Goal: Book appointment/travel/reservation

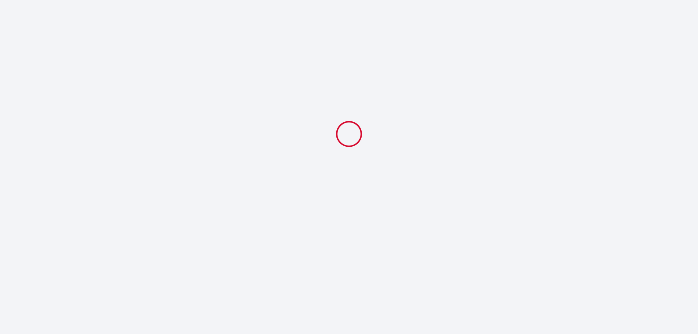
select select
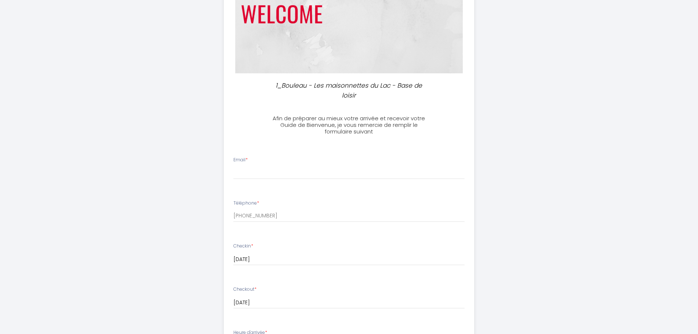
scroll to position [110, 0]
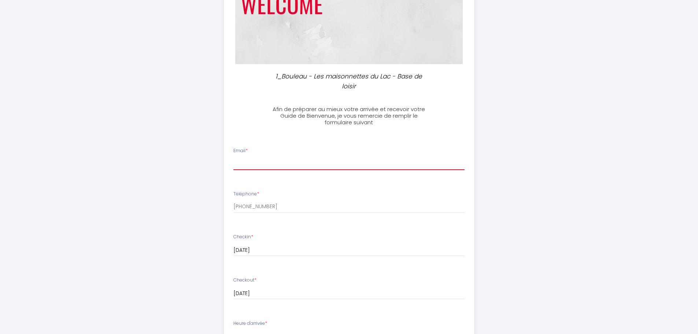
click at [256, 164] on input "Email *" at bounding box center [349, 163] width 231 height 13
type input "[PERSON_NAME][EMAIL_ADDRESS][DOMAIN_NAME]"
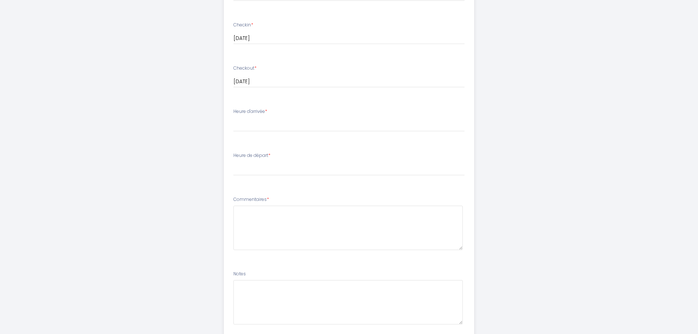
scroll to position [330, 0]
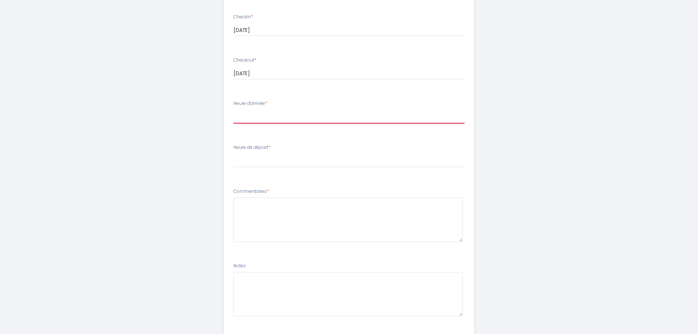
click at [254, 120] on select "14:00 14:30 15:00 15:30 16:00 16:30 17:00" at bounding box center [349, 117] width 231 height 14
click at [285, 109] on div "Heure d'arrivée * 14:00 14:30 15:00 15:30 16:00 16:30 17:00" at bounding box center [349, 111] width 231 height 23
click at [260, 118] on select "14:00 14:30 15:00 15:30 16:00 16:30 17:00" at bounding box center [349, 117] width 231 height 14
click at [280, 116] on select "14:00 14:30 15:00 15:30 16:00 16:30 17:00" at bounding box center [349, 117] width 231 height 14
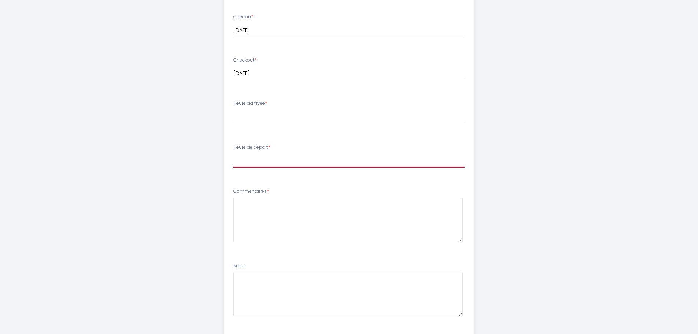
click at [278, 164] on select "00:00 00:30 01:00 01:30 02:00 02:30 03:00 03:30 04:00 04:30 05:00 05:30 06:00 0…" at bounding box center [349, 161] width 231 height 14
select select "07:00"
click at [234, 154] on select "00:00 00:30 01:00 01:30 02:00 02:30 03:00 03:30 04:00 04:30 05:00 05:30 06:00 0…" at bounding box center [349, 161] width 231 height 14
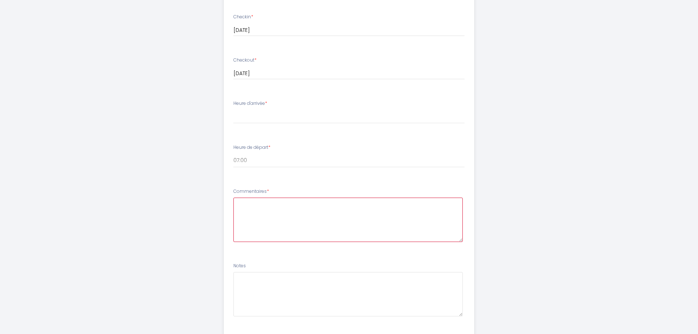
click at [268, 205] on textarea at bounding box center [348, 220] width 229 height 44
type textarea "bonjour"
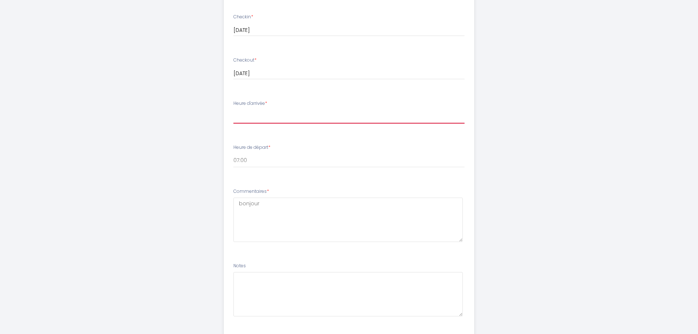
click at [259, 121] on select "14:00 14:30 15:00 15:30 16:00 16:30 17:00" at bounding box center [349, 117] width 231 height 14
select select "17:00"
click at [234, 110] on select "14:00 14:30 15:00 15:30 16:00 16:30 17:00" at bounding box center [349, 117] width 231 height 14
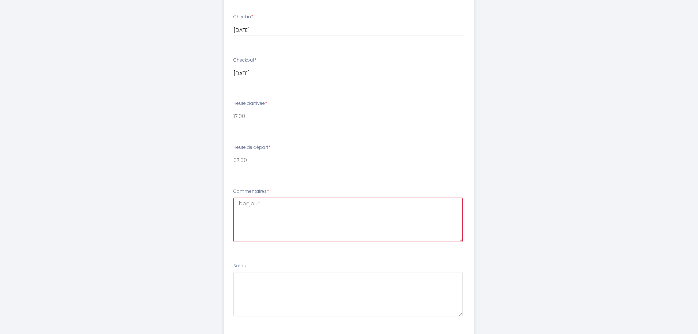
click at [276, 204] on textarea "bonjour" at bounding box center [348, 220] width 229 height 44
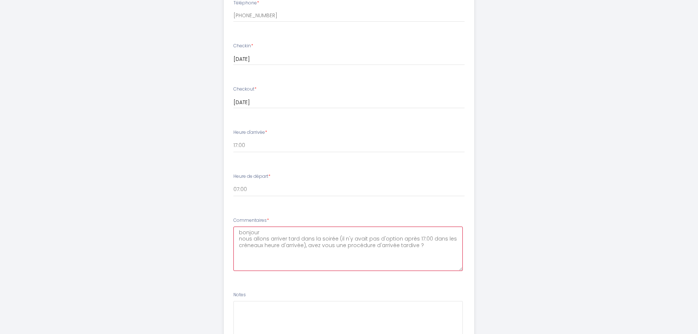
scroll to position [375, 0]
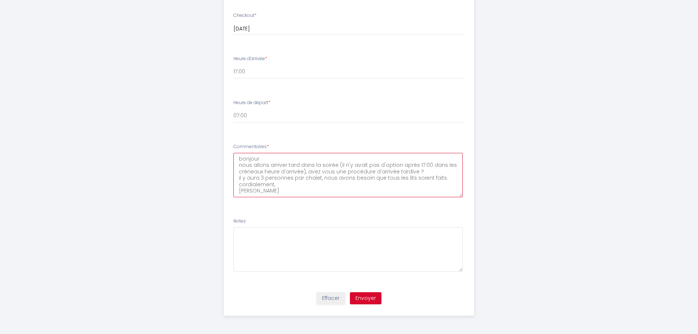
click at [411, 177] on textarea "bonjour nous allons arriver tard dans la soirée (il n'y avait pas d'option aprè…" at bounding box center [348, 175] width 229 height 44
type textarea "bonjour nous allons arriver tard dans la soirée (il n'y avait pas d'option aprè…"
click at [373, 297] on button "Envoyer" at bounding box center [366, 298] width 32 height 12
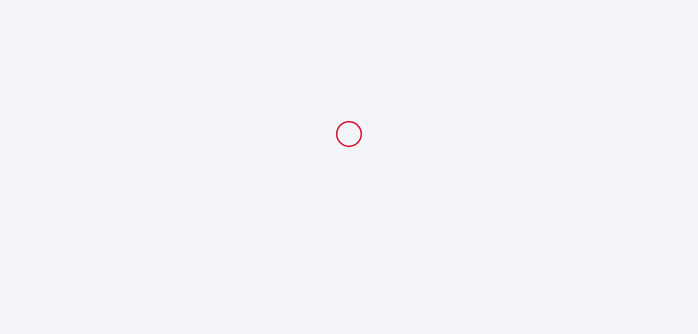
select select "17:00"
select select "07:00"
